Goal: Task Accomplishment & Management: Use online tool/utility

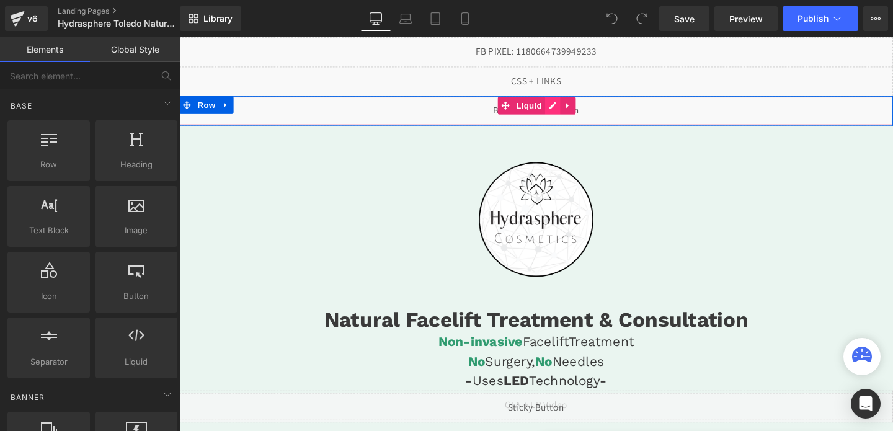
click at [567, 115] on div "Liquid" at bounding box center [554, 114] width 750 height 31
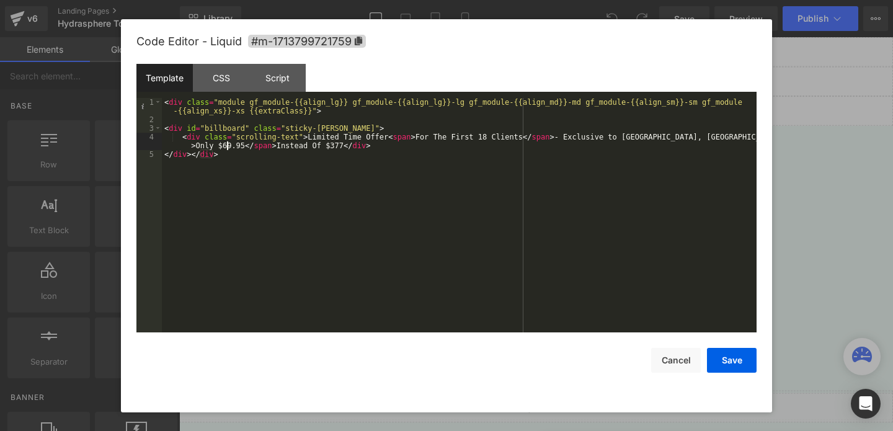
click at [228, 146] on div "< div class = "module gf_module-{{align_lg}} gf_module-{{align_lg}}-lg gf_modul…" at bounding box center [459, 228] width 595 height 260
click at [727, 353] on button "Save" at bounding box center [732, 360] width 50 height 25
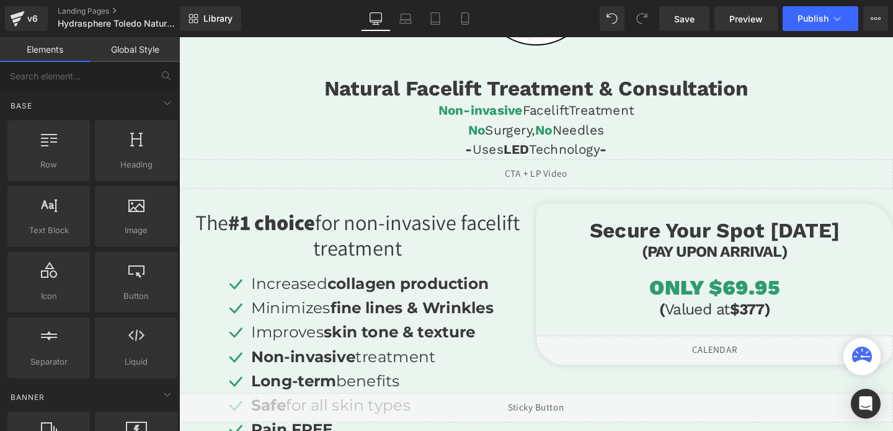
scroll to position [260, 0]
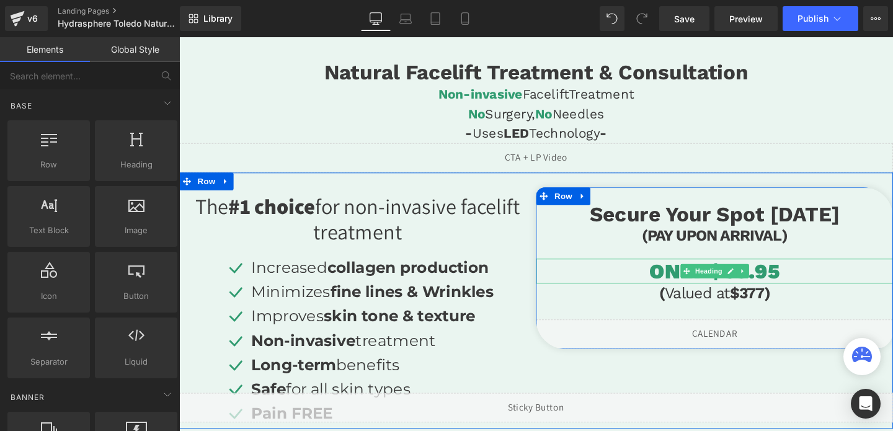
click at [761, 277] on link at bounding box center [758, 283] width 13 height 15
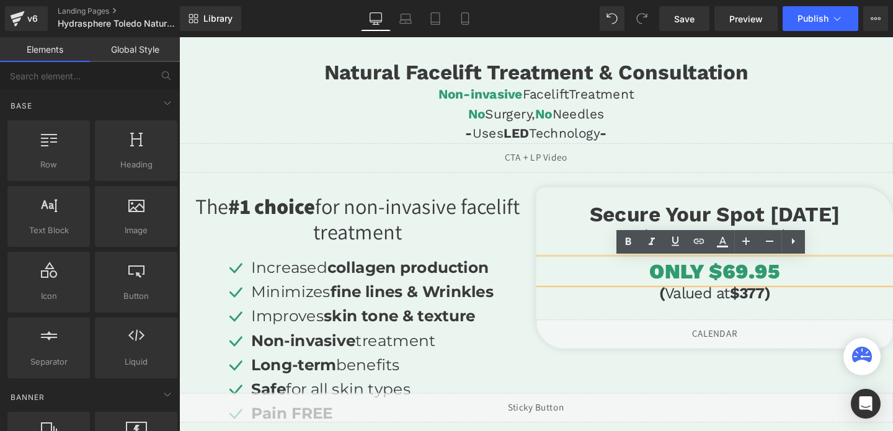
click at [762, 282] on h1 "ONLY $69.95" at bounding box center [741, 283] width 375 height 26
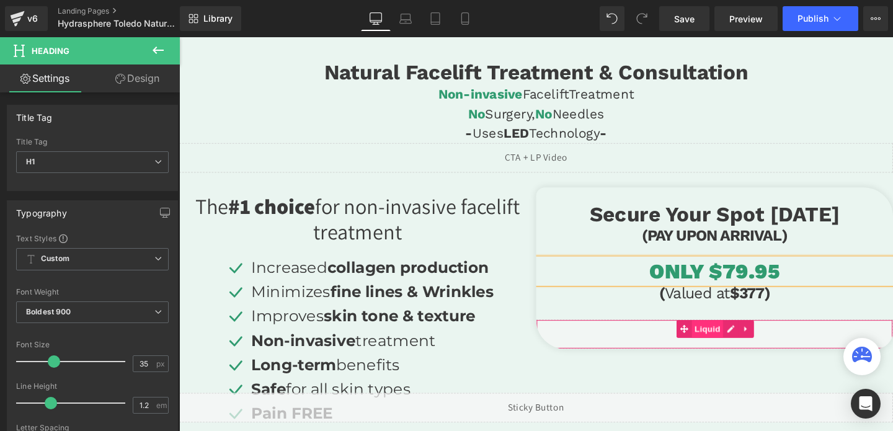
click at [746, 349] on span "Liquid" at bounding box center [734, 344] width 33 height 19
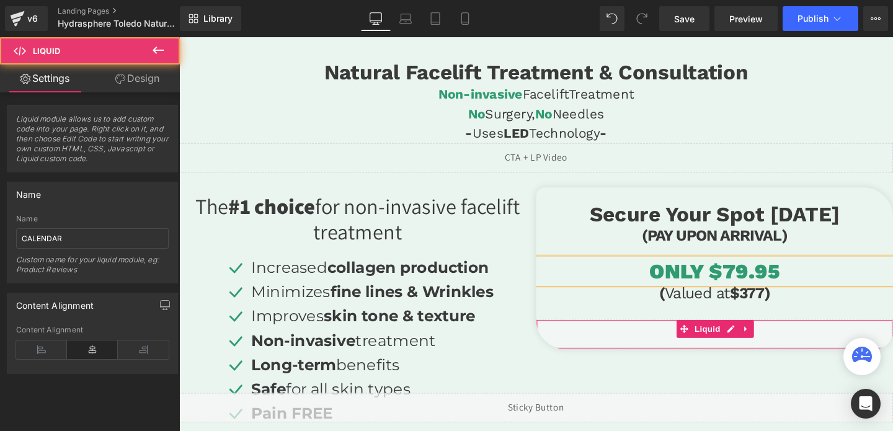
click at [836, 334] on div "Liquid" at bounding box center [741, 349] width 375 height 31
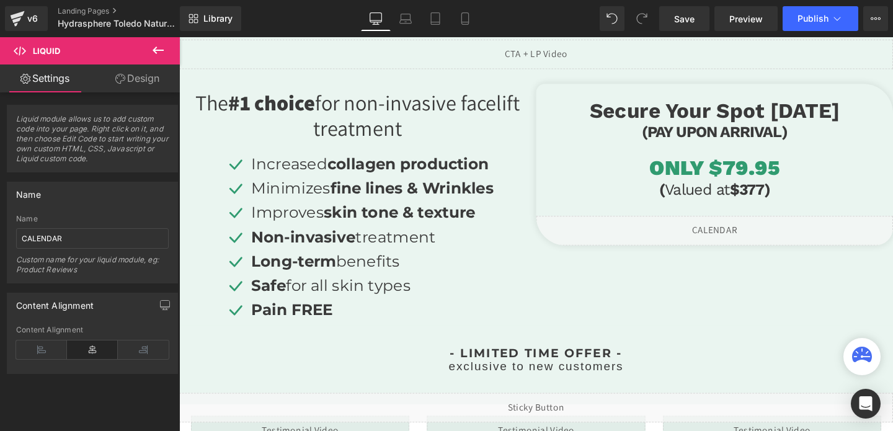
scroll to position [313, 0]
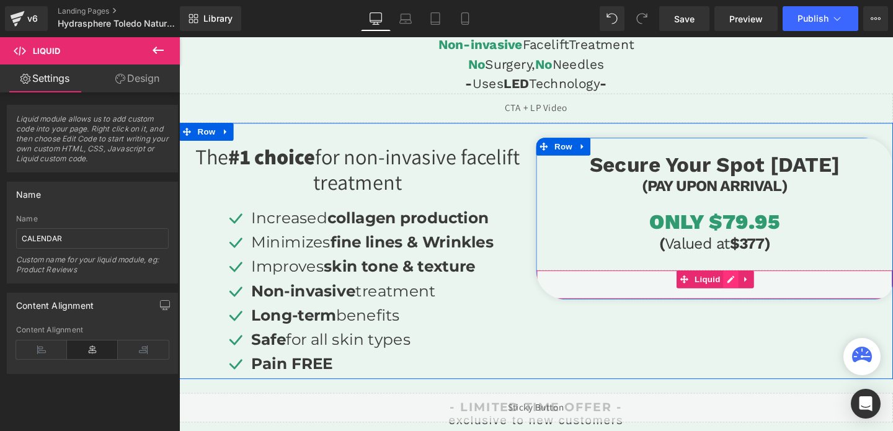
click at [762, 299] on div "Liquid" at bounding box center [741, 297] width 375 height 31
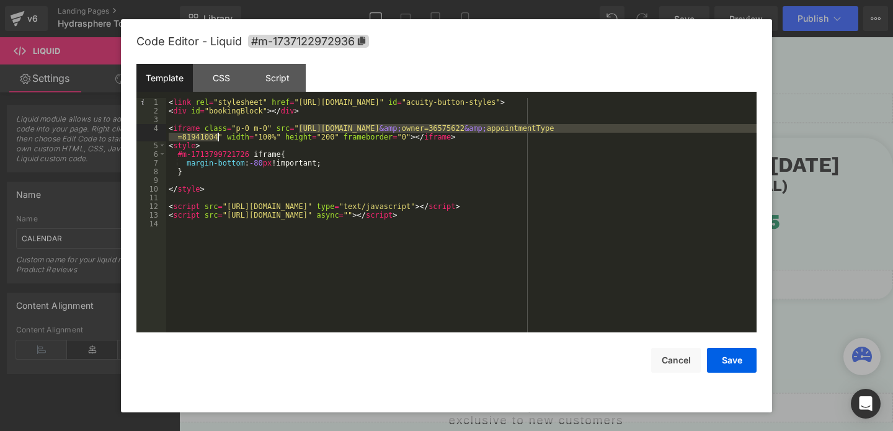
drag, startPoint x: 299, startPoint y: 126, endPoint x: 218, endPoint y: 139, distance: 82.3
click at [218, 139] on div "< link rel = "stylesheet" href = "[URL][DOMAIN_NAME]" id = "acuity-button-style…" at bounding box center [461, 224] width 590 height 252
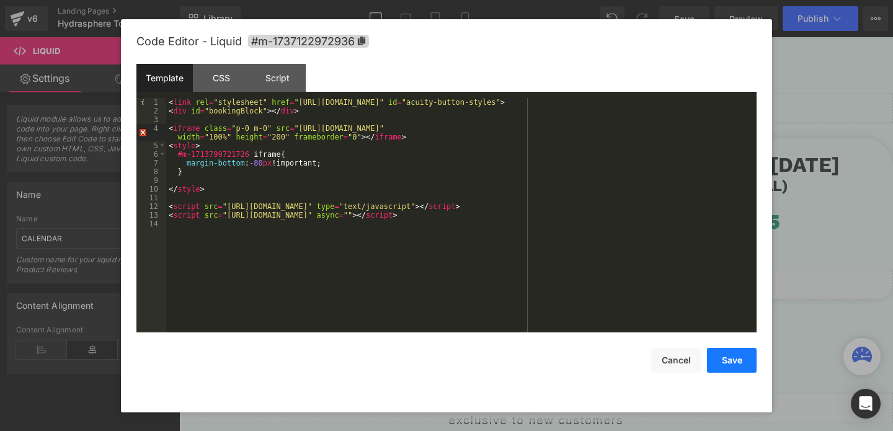
click at [729, 371] on button "Save" at bounding box center [732, 360] width 50 height 25
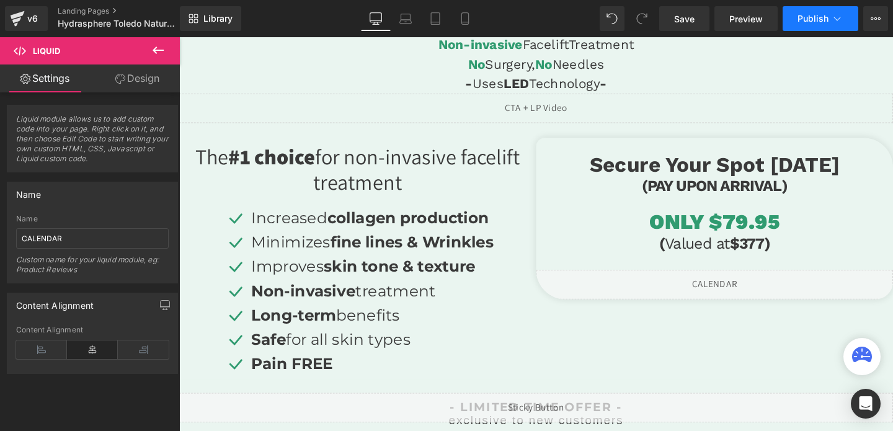
click at [802, 17] on span "Publish" at bounding box center [812, 19] width 31 height 10
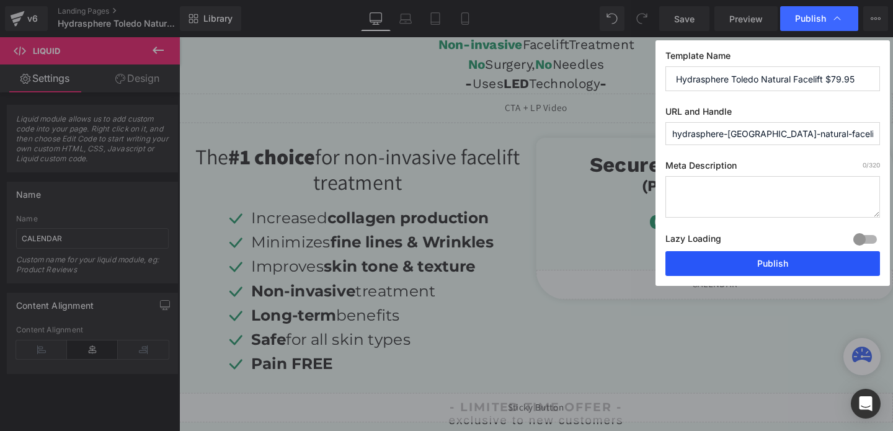
click at [768, 257] on button "Publish" at bounding box center [772, 263] width 215 height 25
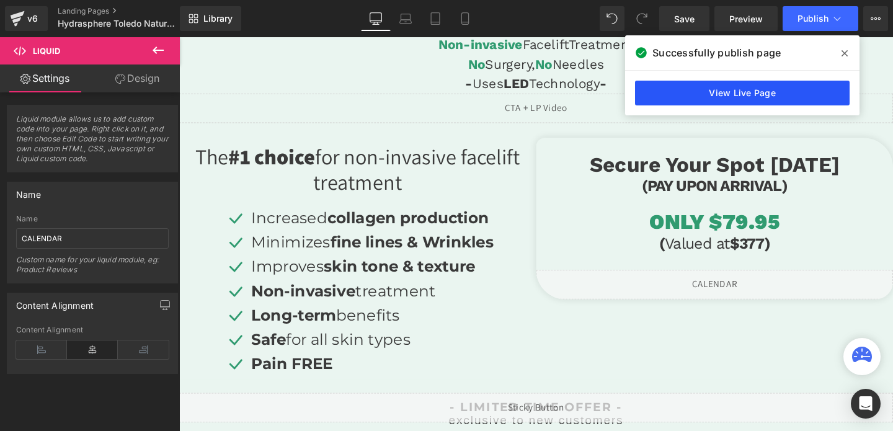
click at [667, 94] on link "View Live Page" at bounding box center [742, 93] width 215 height 25
